Goal: Task Accomplishment & Management: Manage account settings

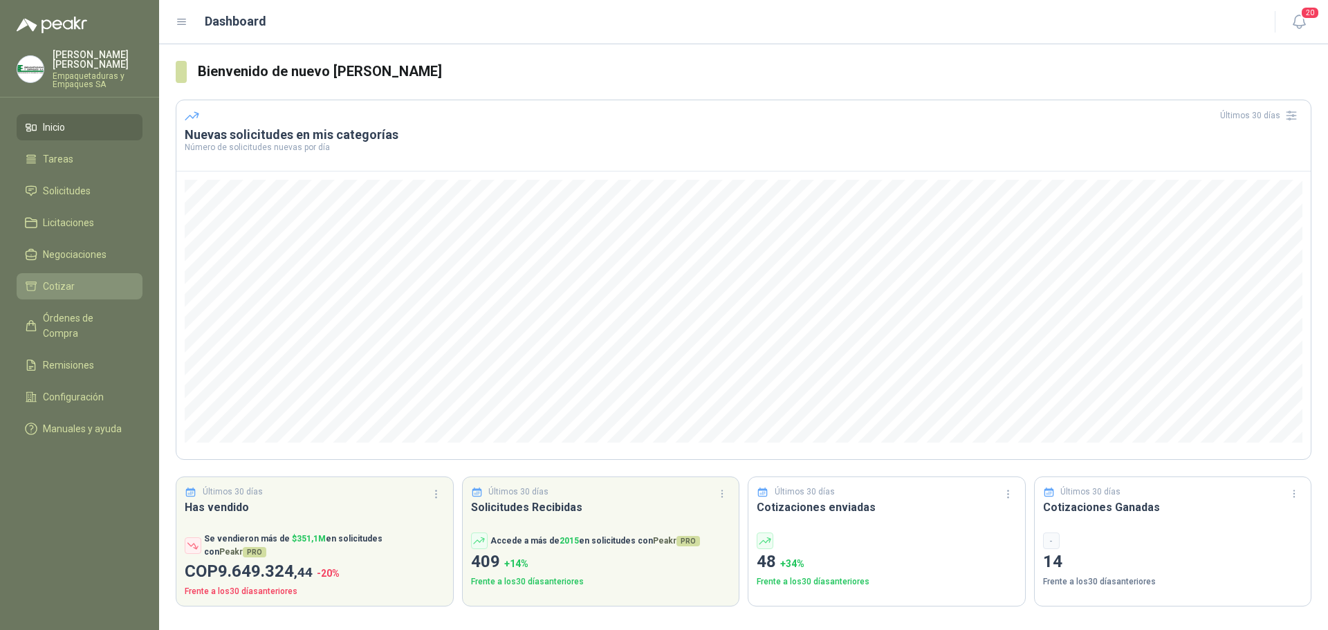
click at [69, 284] on span "Cotizar" at bounding box center [59, 286] width 32 height 15
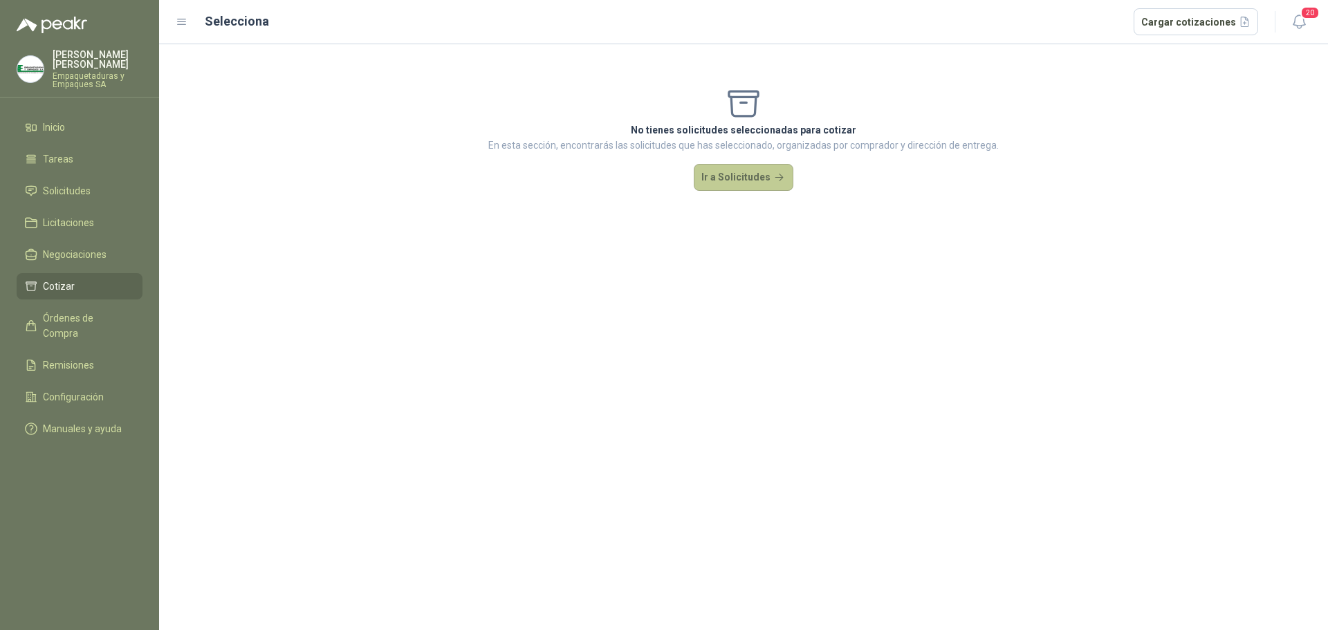
click at [733, 177] on button "Ir a Solicitudes" at bounding box center [744, 178] width 100 height 28
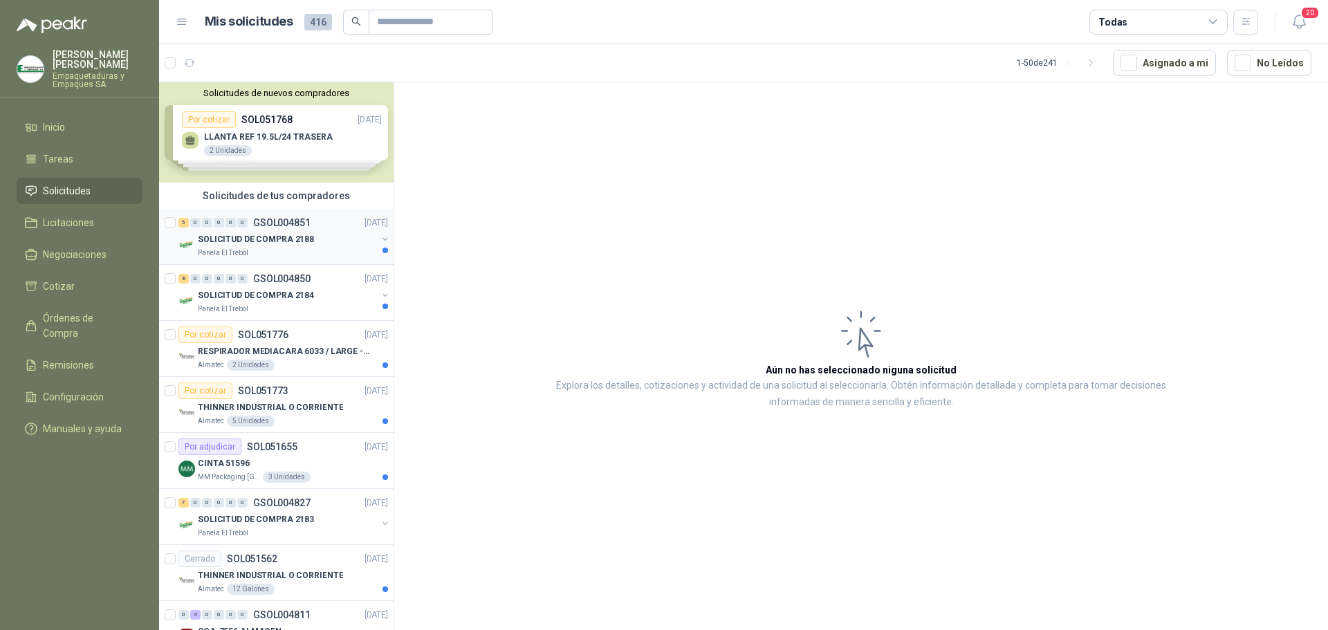
click at [275, 239] on p "SOLICITUD DE COMPRA 2188" at bounding box center [256, 239] width 116 height 13
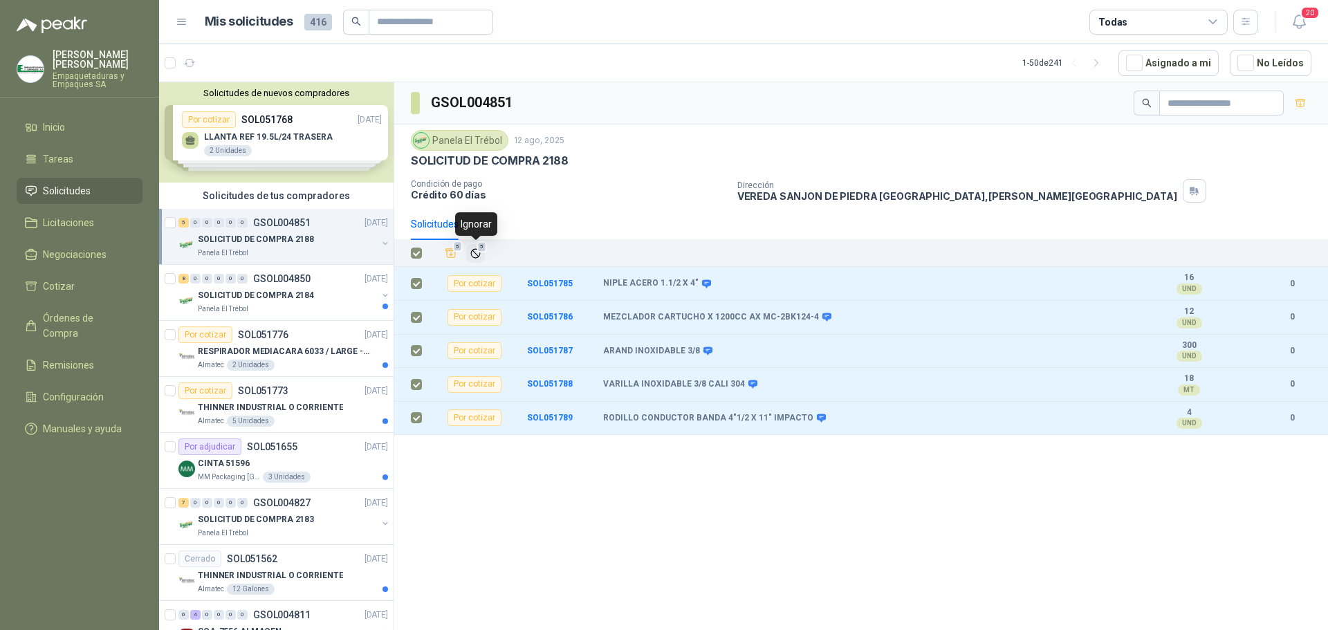
click at [473, 248] on icon "Ignorar" at bounding box center [476, 254] width 12 height 12
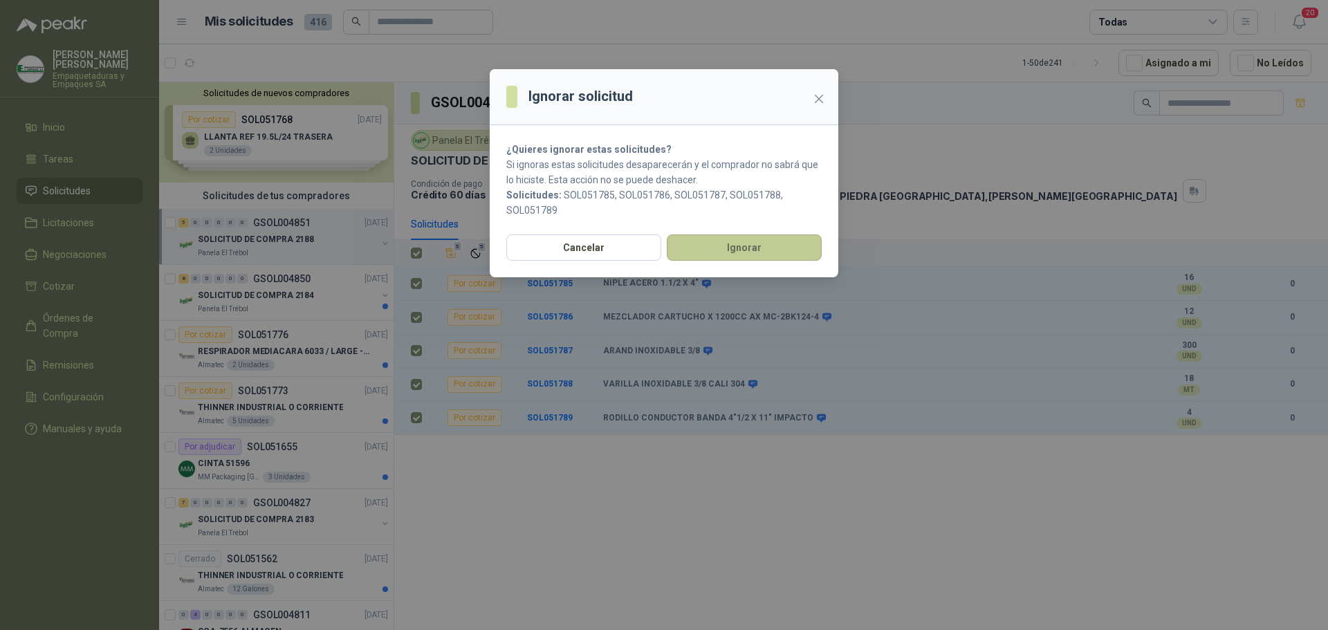
click at [701, 246] on button "Ignorar" at bounding box center [744, 248] width 155 height 26
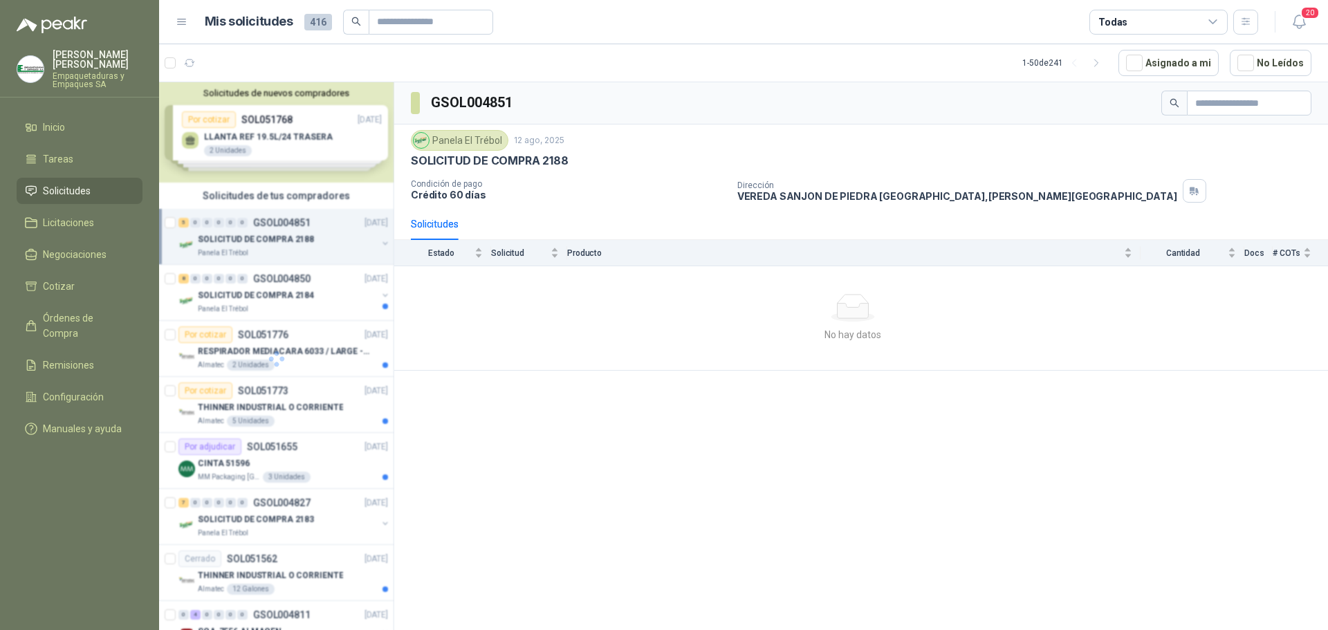
click at [309, 286] on div at bounding box center [276, 358] width 235 height 553
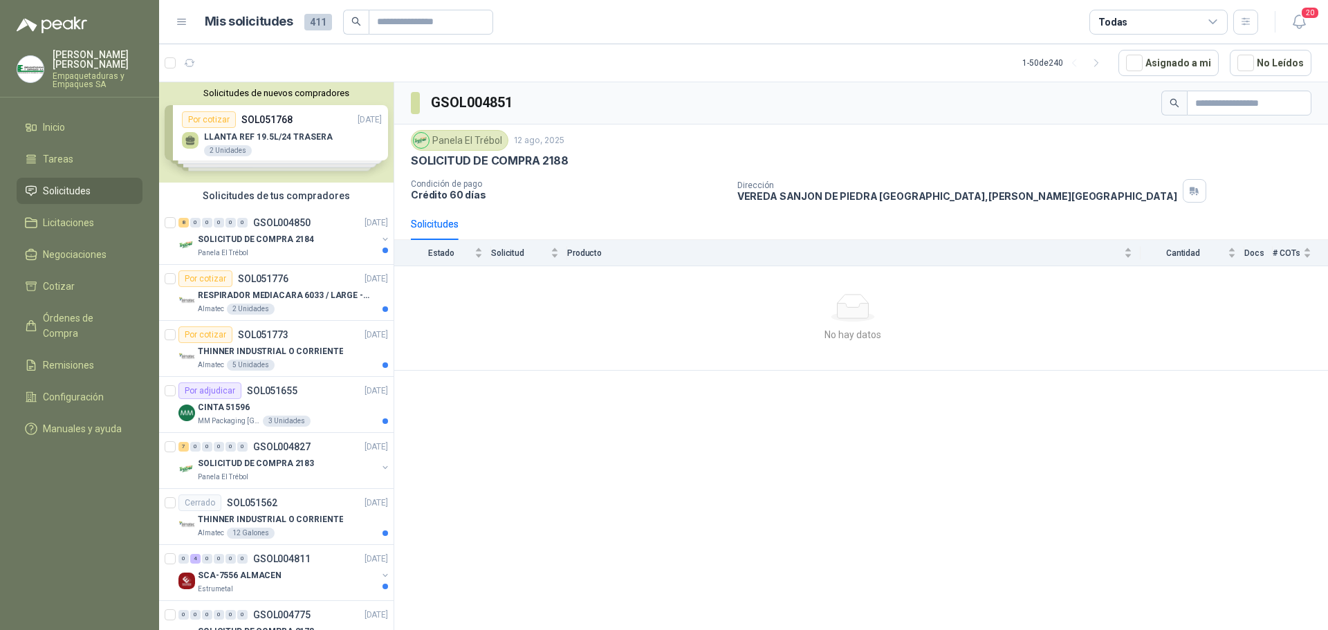
click at [302, 290] on p "RESPIRADOR MEDIACARA 6033 / LARGE - TALLA GRANDE" at bounding box center [284, 295] width 172 height 13
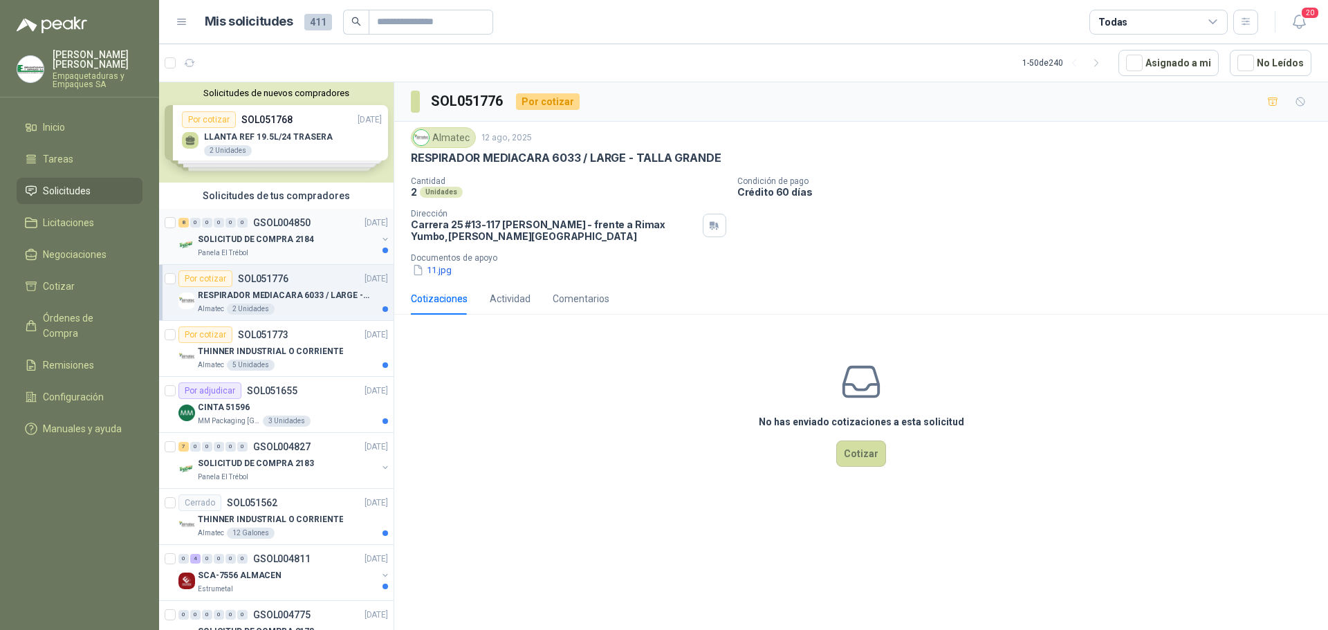
click at [320, 245] on div "SOLICITUD DE COMPRA 2184" at bounding box center [287, 239] width 179 height 17
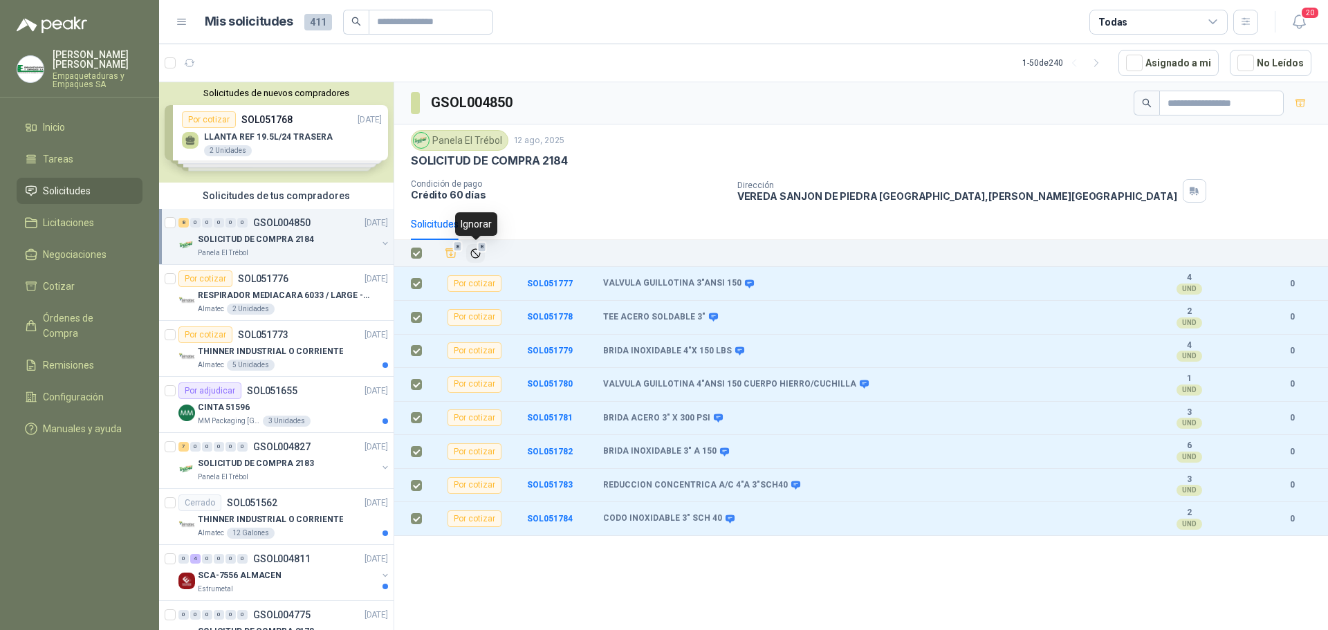
click at [477, 251] on icon "Ignorar" at bounding box center [476, 254] width 12 height 12
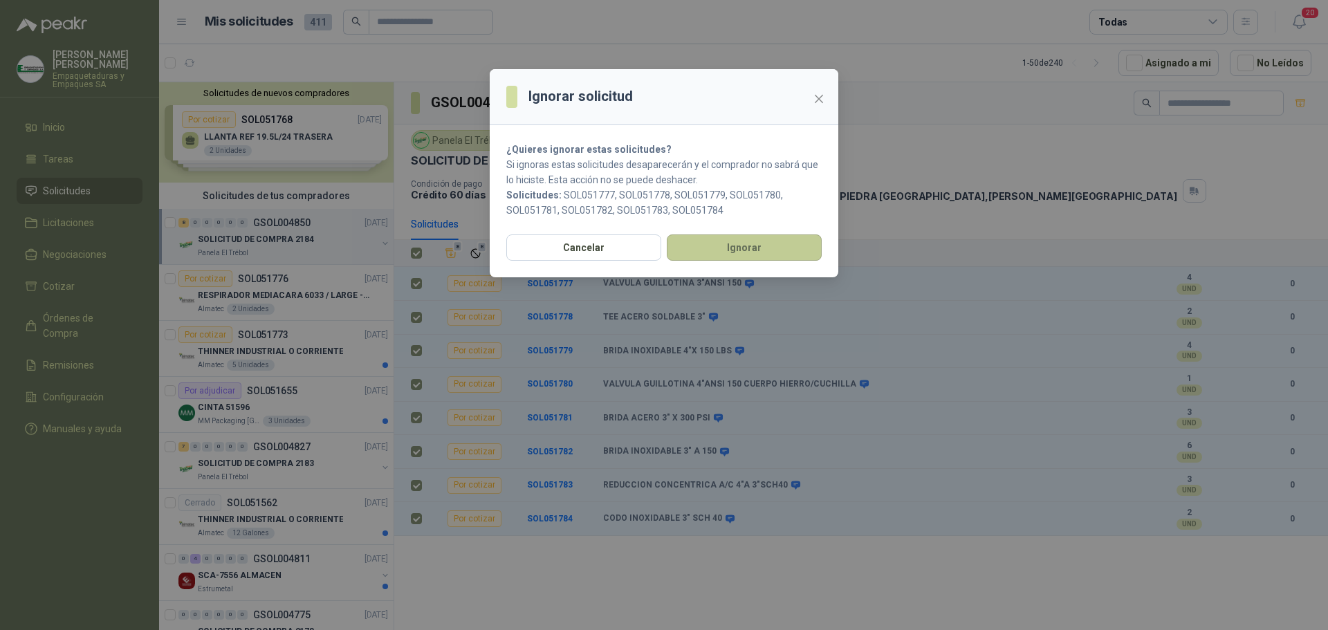
click at [708, 253] on button "Ignorar" at bounding box center [744, 248] width 155 height 26
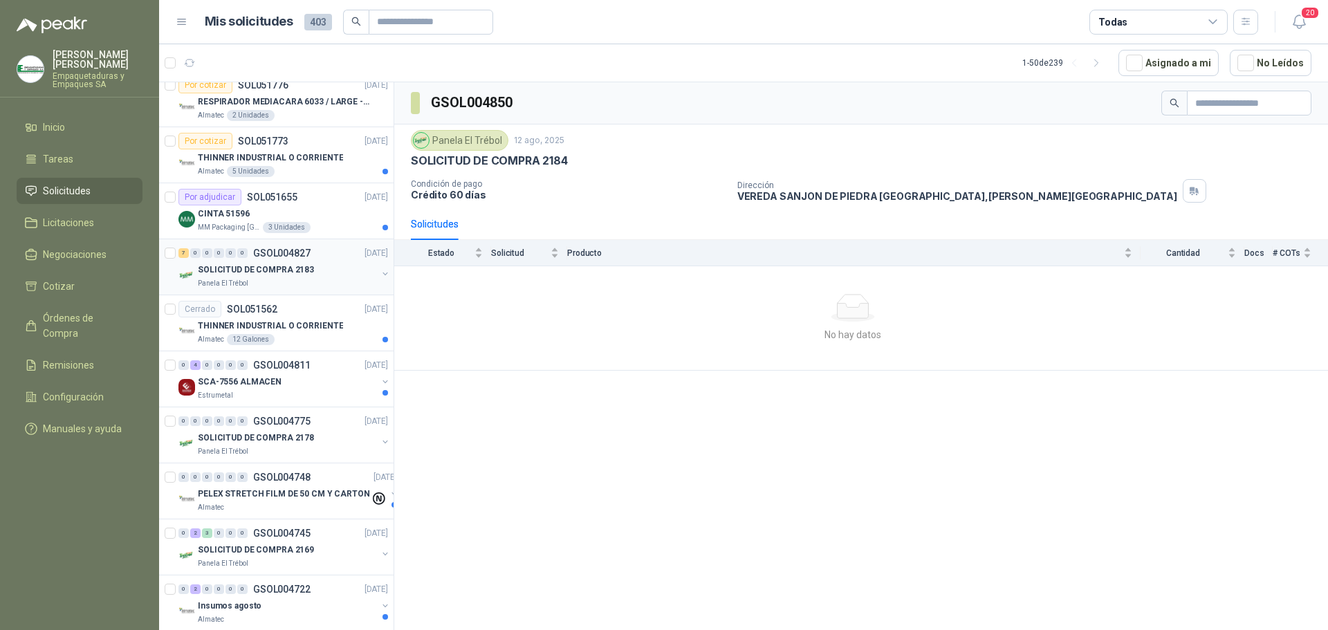
scroll to position [138, 0]
click at [316, 386] on div "SCA-7556 ALMACEN" at bounding box center [287, 381] width 179 height 17
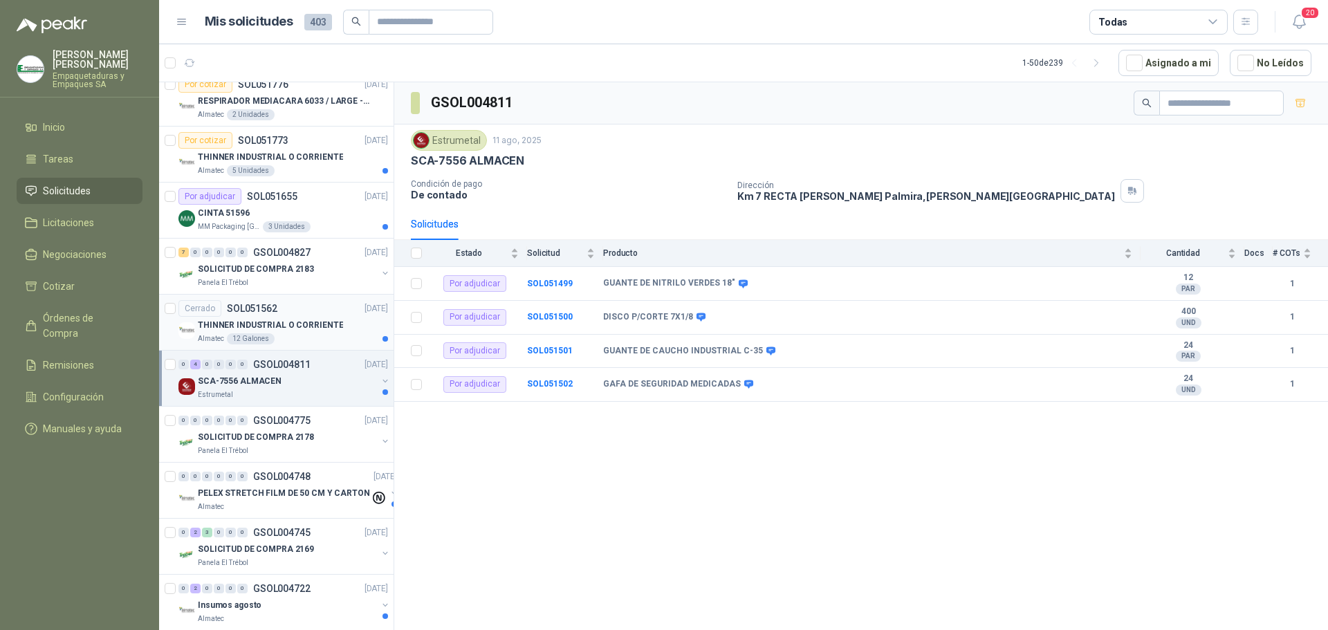
click at [331, 334] on div "Almatec 12 Galones" at bounding box center [293, 338] width 190 height 11
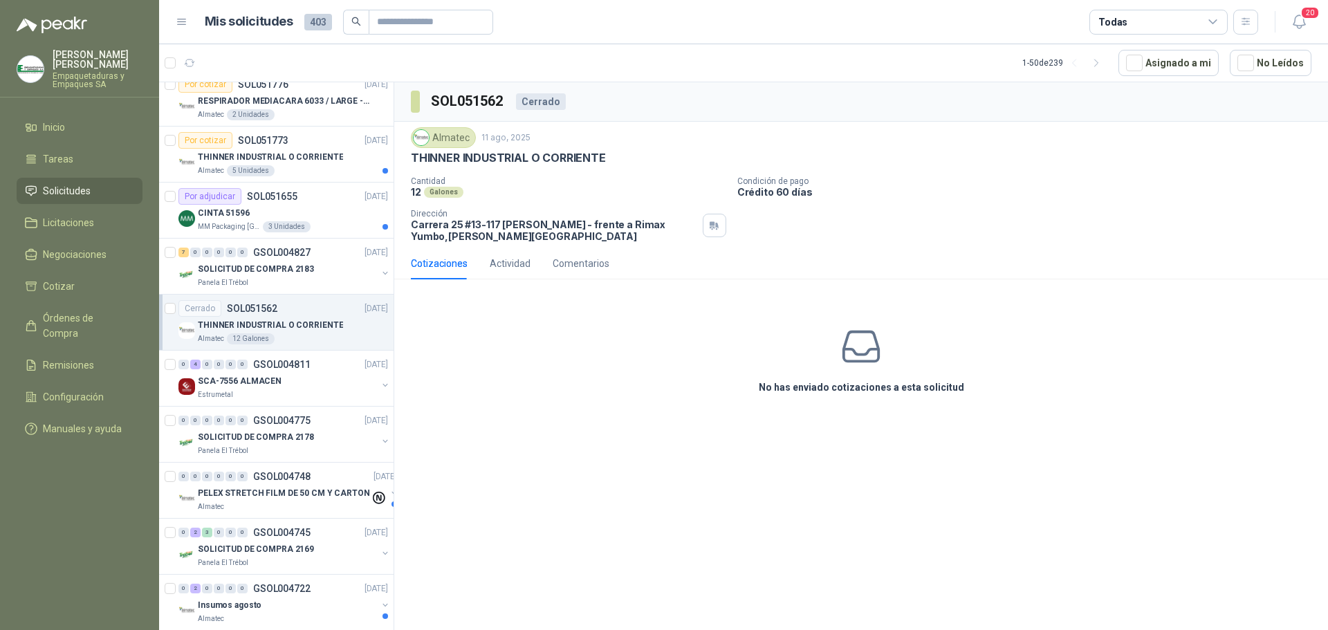
click at [340, 324] on div "THINNER INDUSTRIAL O CORRIENTE" at bounding box center [293, 325] width 190 height 17
click at [341, 279] on div "Panela El Trébol" at bounding box center [287, 282] width 179 height 11
